Goal: Go to known website: Go to known website

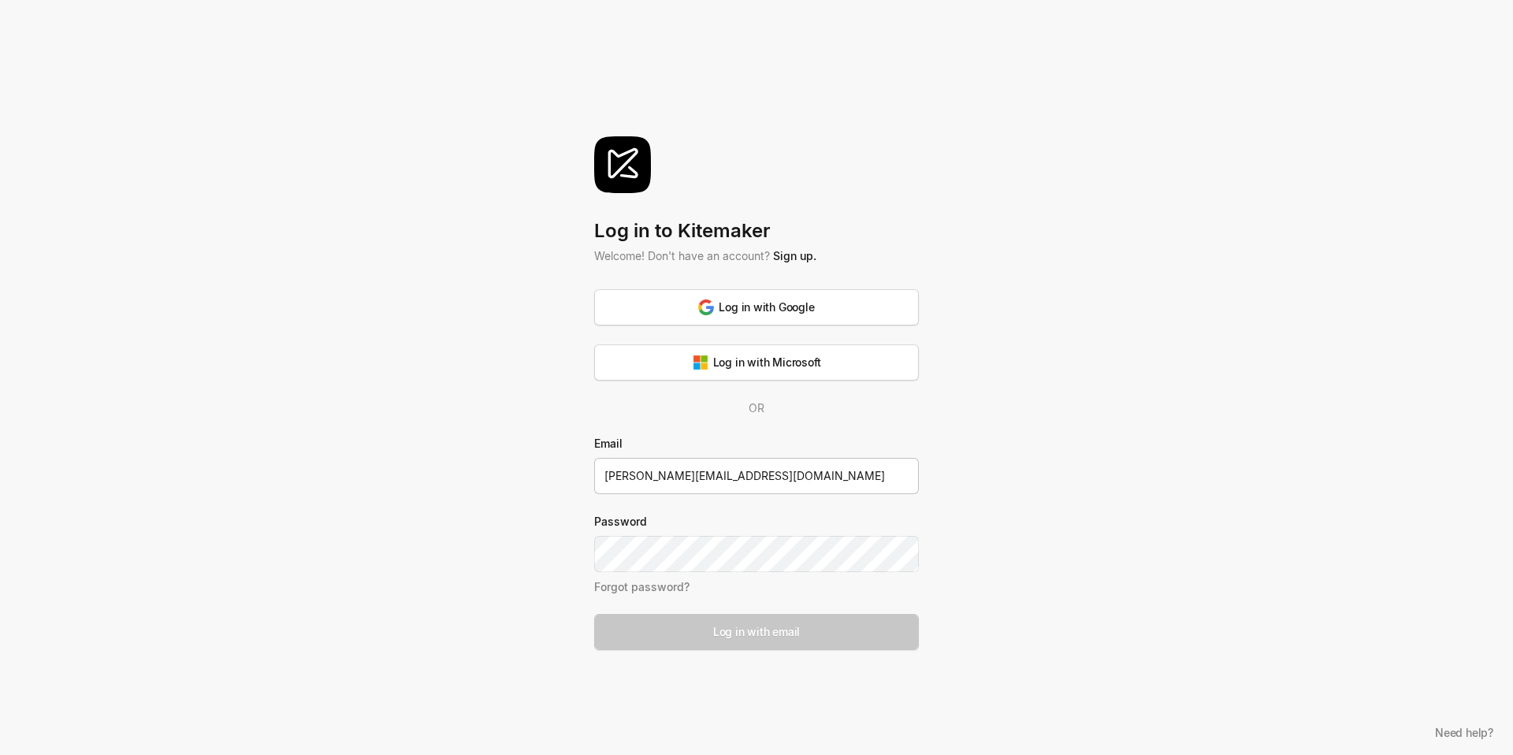
type input "[PERSON_NAME][EMAIL_ADDRESS][DOMAIN_NAME]"
click at [0, 754] on com-1password-button at bounding box center [0, 755] width 0 height 0
